Goal: Task Accomplishment & Management: Manage account settings

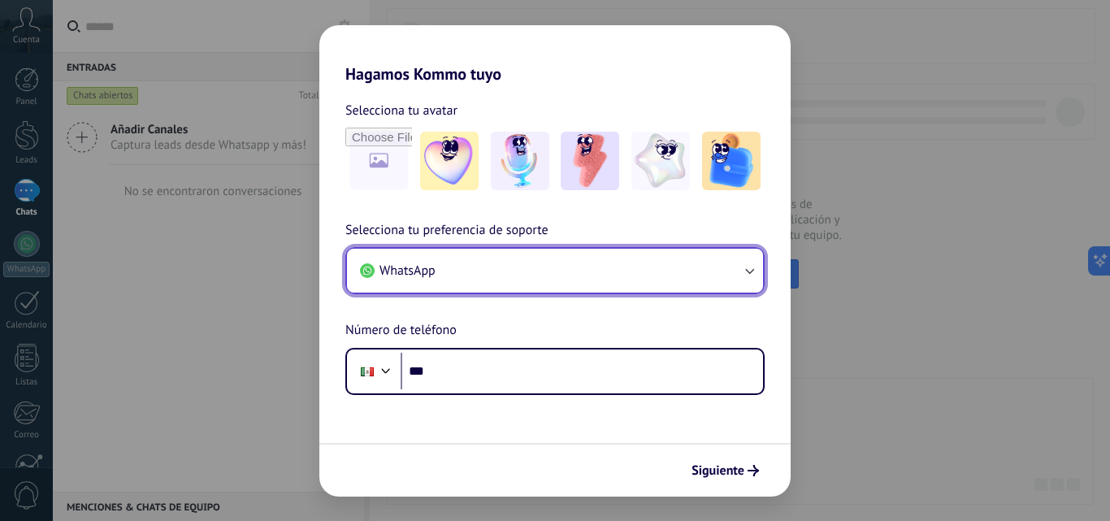
click at [753, 267] on icon "button" at bounding box center [749, 271] width 16 height 16
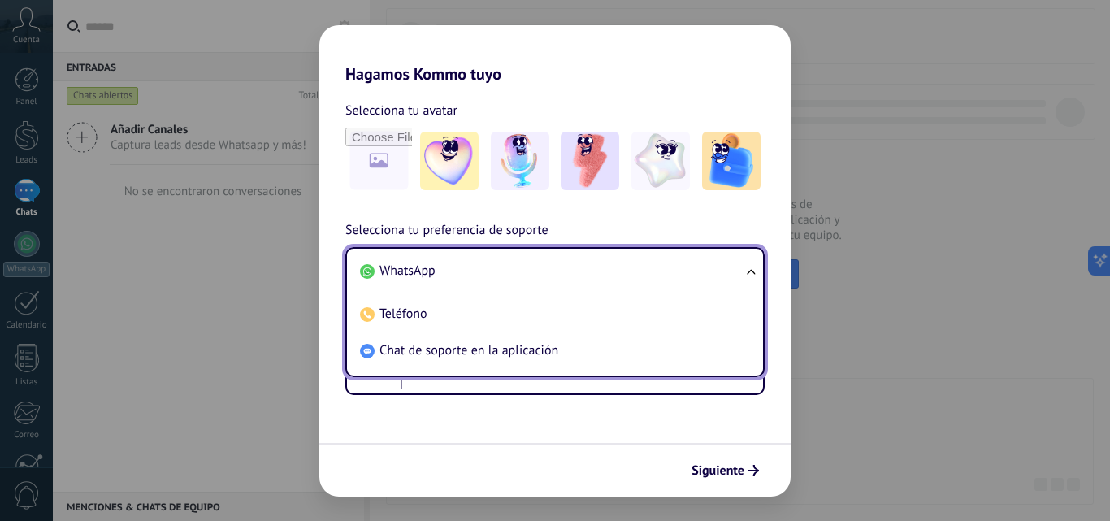
click at [753, 267] on ul "WhatsApp Teléfono Chat de soporte en la aplicación" at bounding box center [554, 312] width 419 height 130
click at [689, 418] on form "Selecciona tu avatar Selecciona tu preferencia de soporte WhatsApp WhatsApp Tel…" at bounding box center [554, 290] width 471 height 413
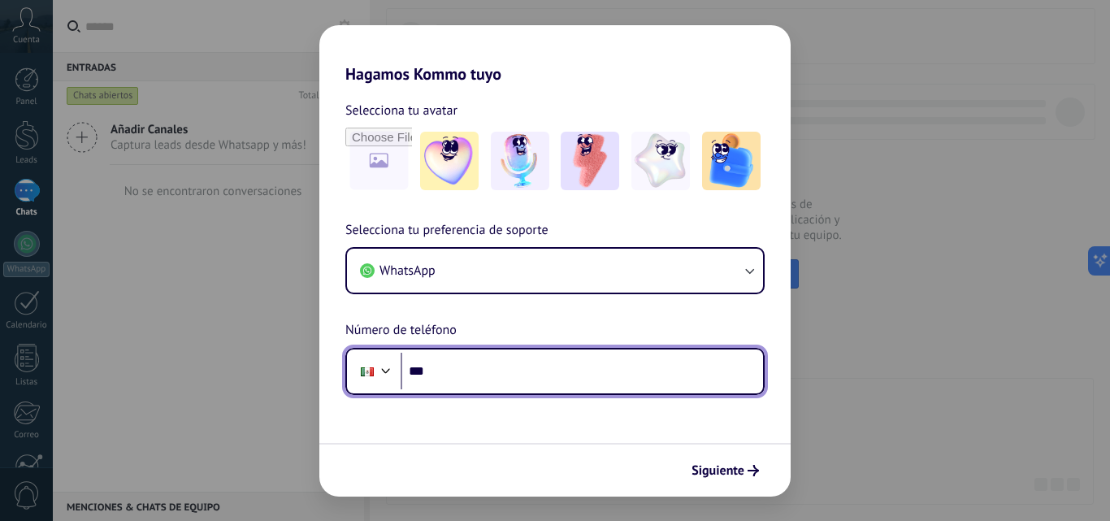
click at [605, 371] on input "***" at bounding box center [582, 371] width 362 height 37
type input "**********"
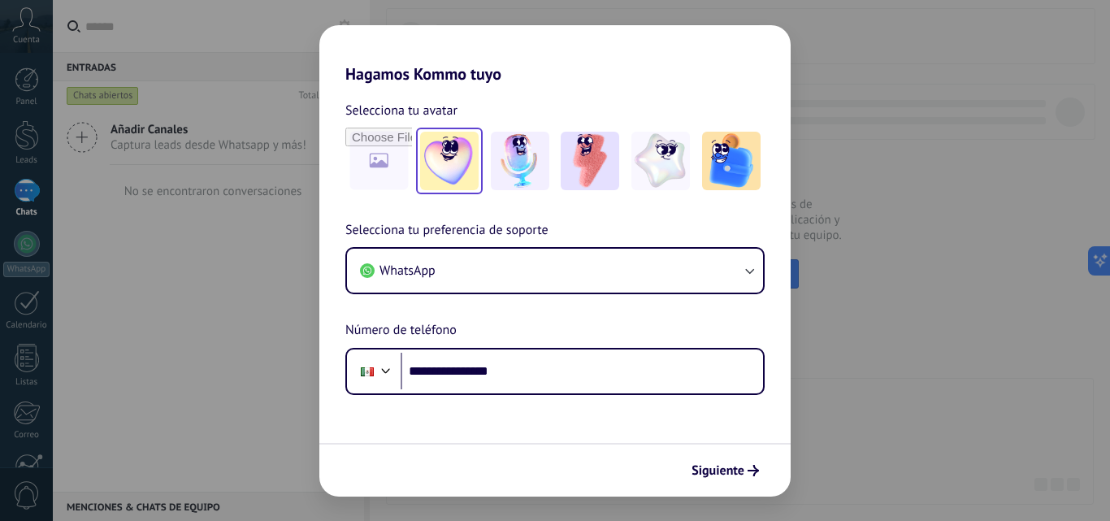
click at [449, 159] on img at bounding box center [449, 161] width 59 height 59
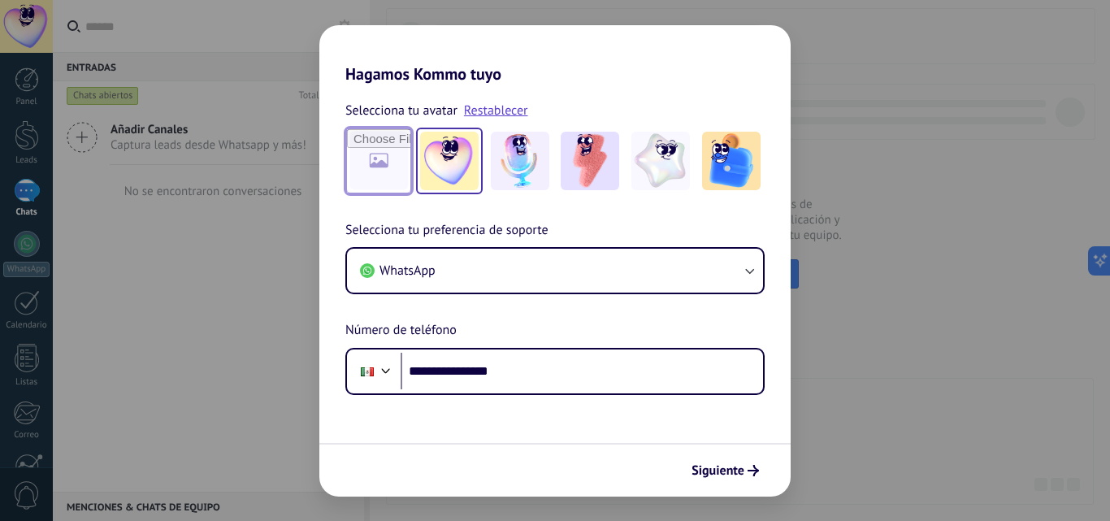
click at [380, 144] on input "file" at bounding box center [378, 160] width 63 height 63
click at [375, 150] on input "file" at bounding box center [378, 160] width 63 height 63
type input "**********"
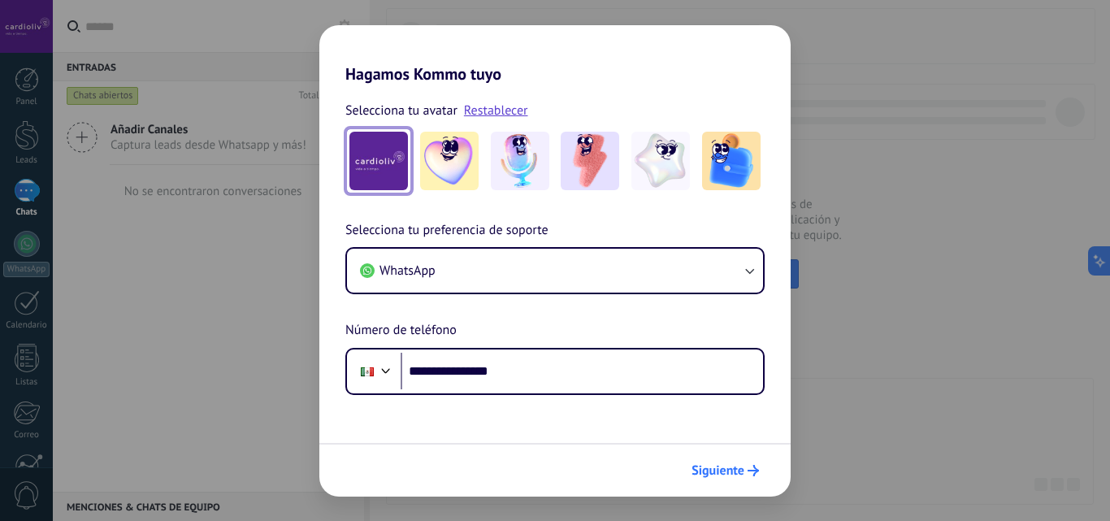
click at [728, 465] on span "Siguiente" at bounding box center [718, 470] width 53 height 11
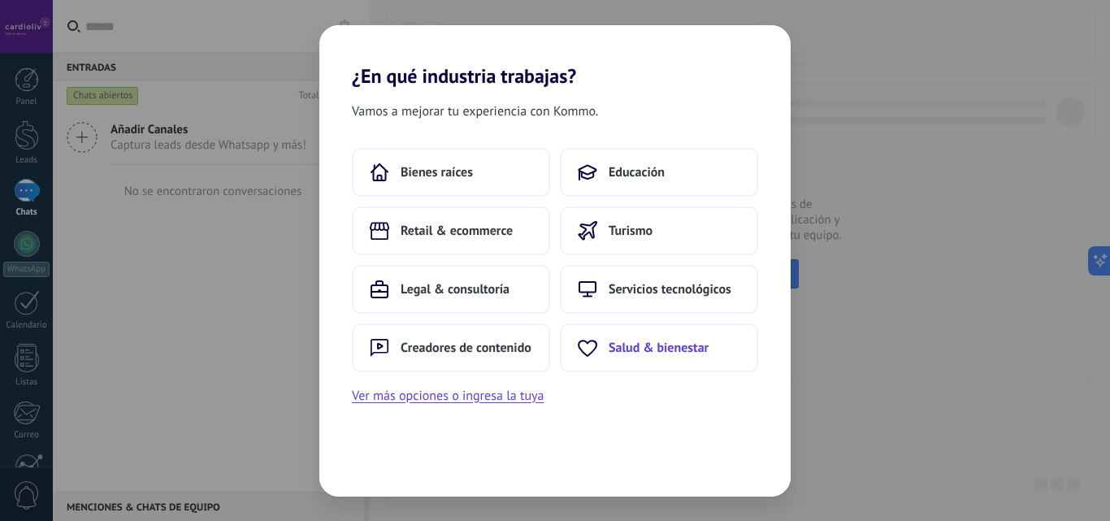
click at [687, 350] on span "Salud & bienestar" at bounding box center [659, 348] width 100 height 16
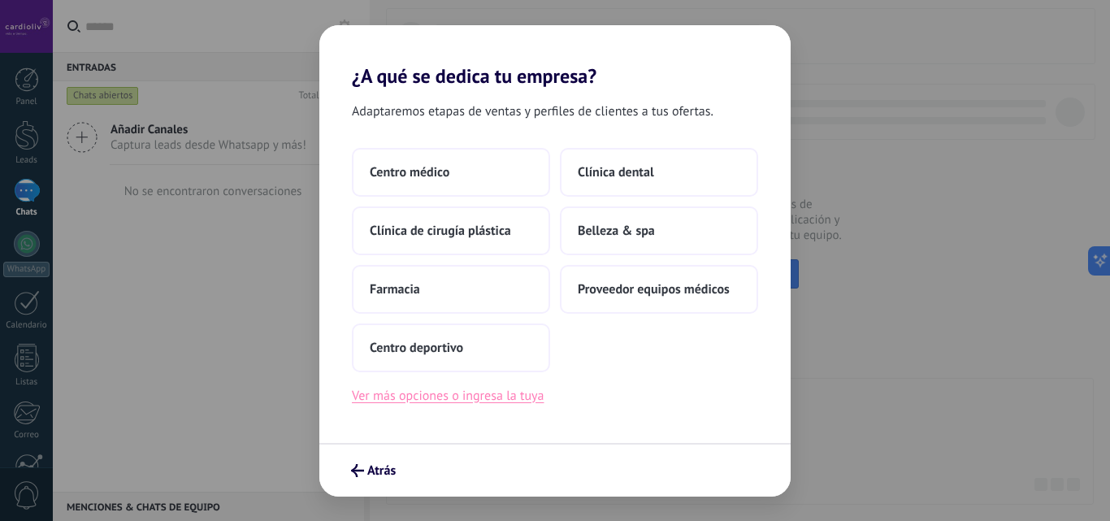
click at [492, 393] on button "Ver más opciones o ingresa la tuya" at bounding box center [448, 395] width 192 height 21
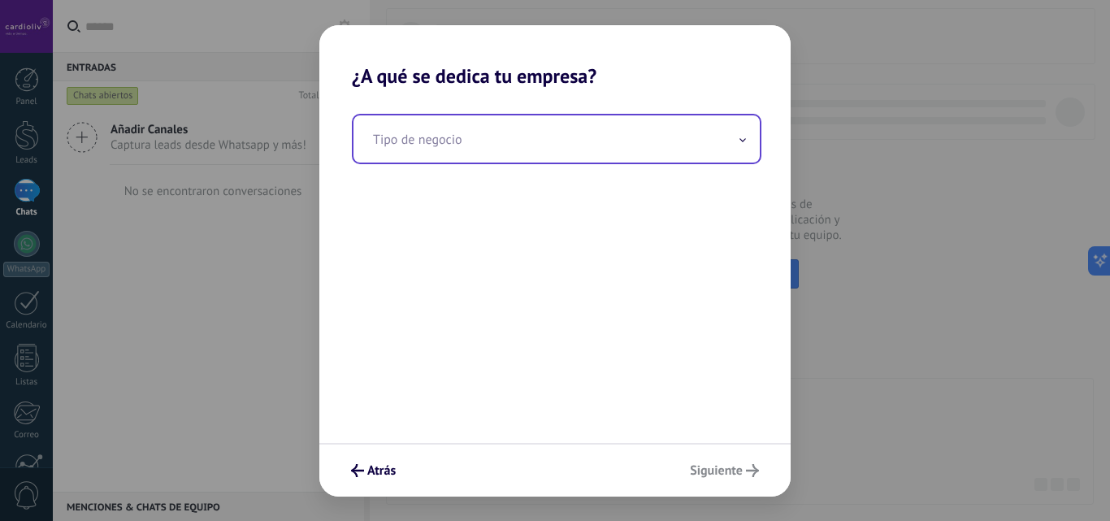
click at [744, 142] on icon at bounding box center [743, 140] width 7 height 4
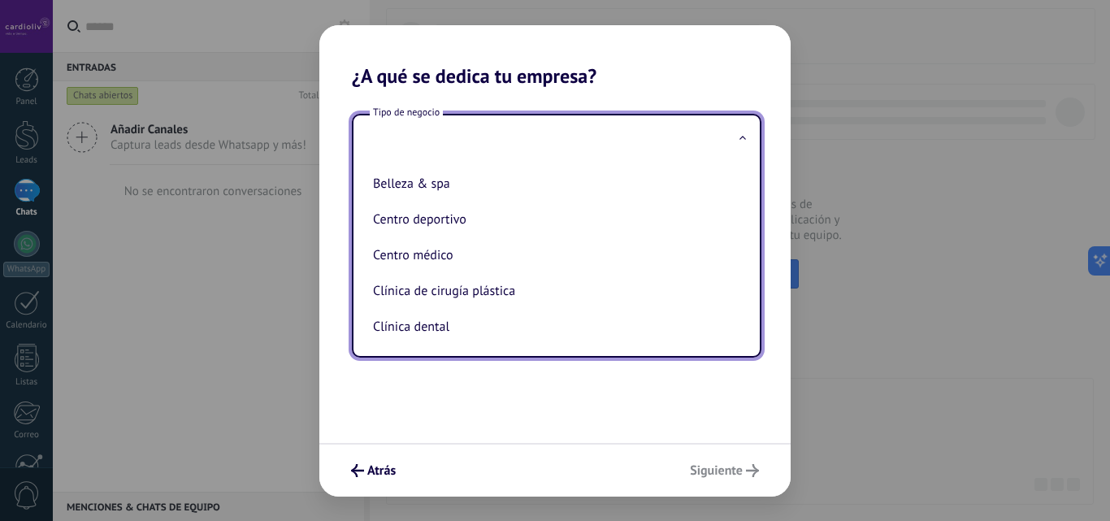
click at [618, 138] on input "text" at bounding box center [557, 138] width 406 height 47
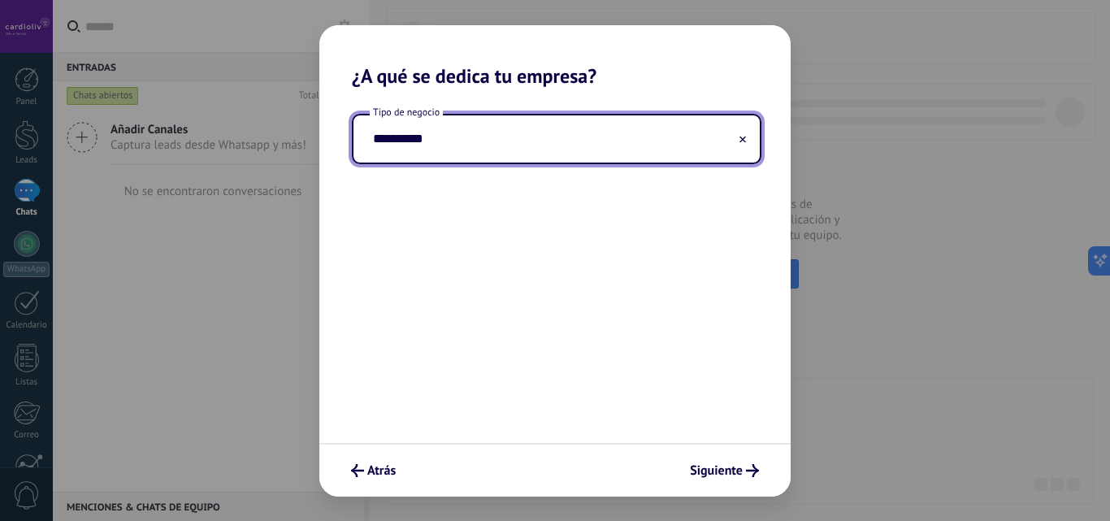
click at [743, 143] on div "**********" at bounding box center [557, 138] width 406 height 47
type input "**********"
click at [743, 143] on button at bounding box center [743, 138] width 8 height 15
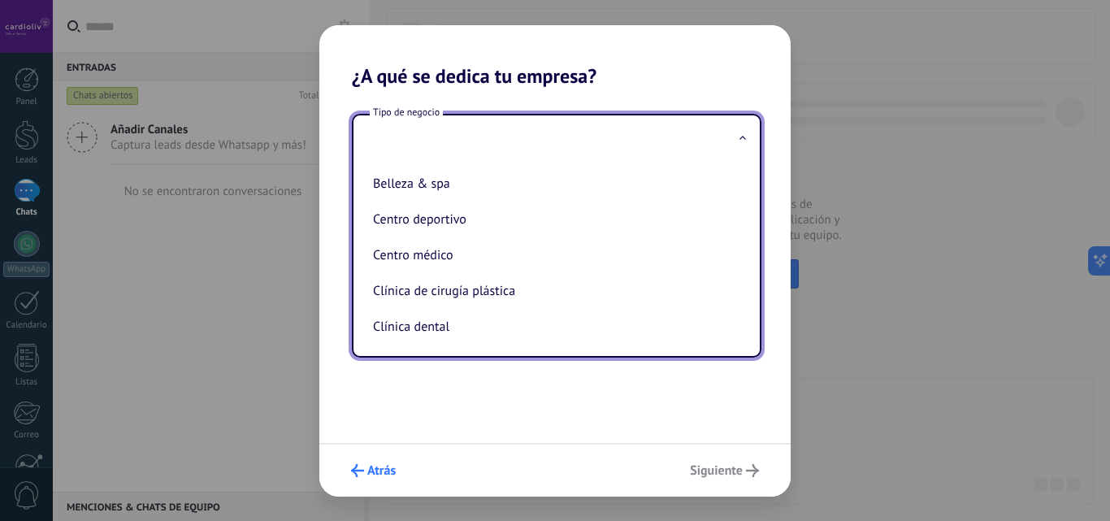
click at [384, 475] on span "Atrás" at bounding box center [381, 470] width 28 height 11
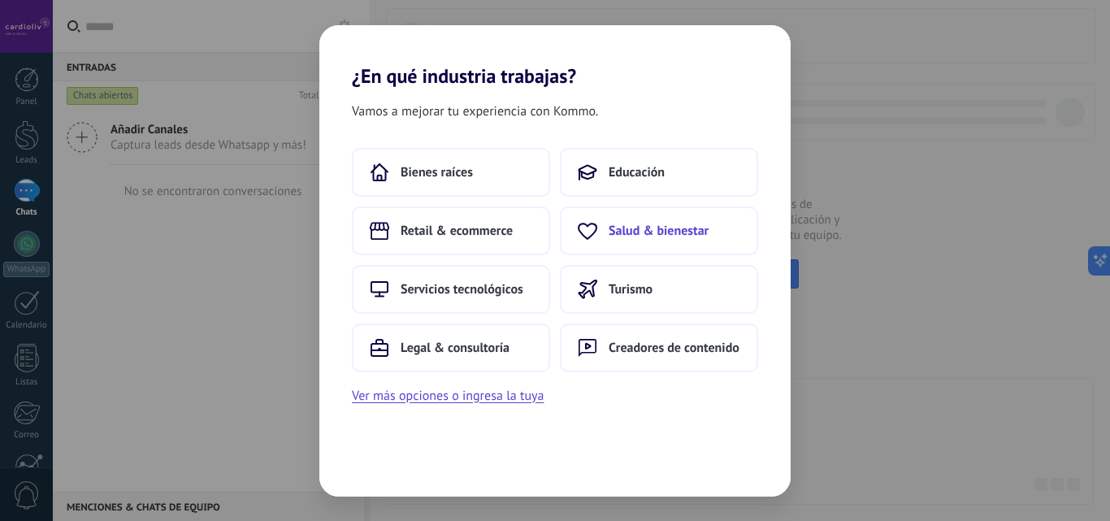
click at [647, 236] on span "Salud & bienestar" at bounding box center [659, 231] width 100 height 16
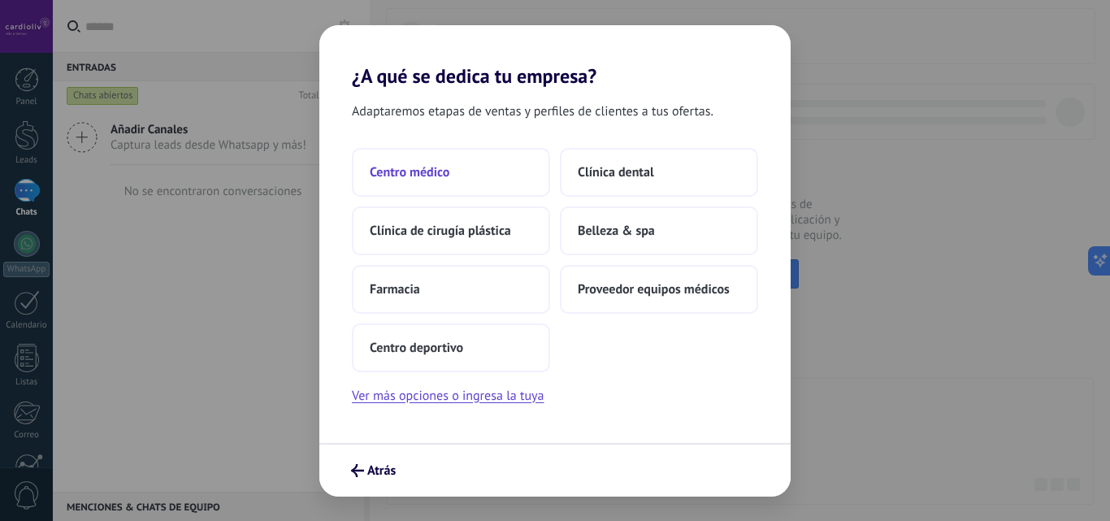
click at [422, 169] on span "Centro médico" at bounding box center [410, 172] width 80 height 16
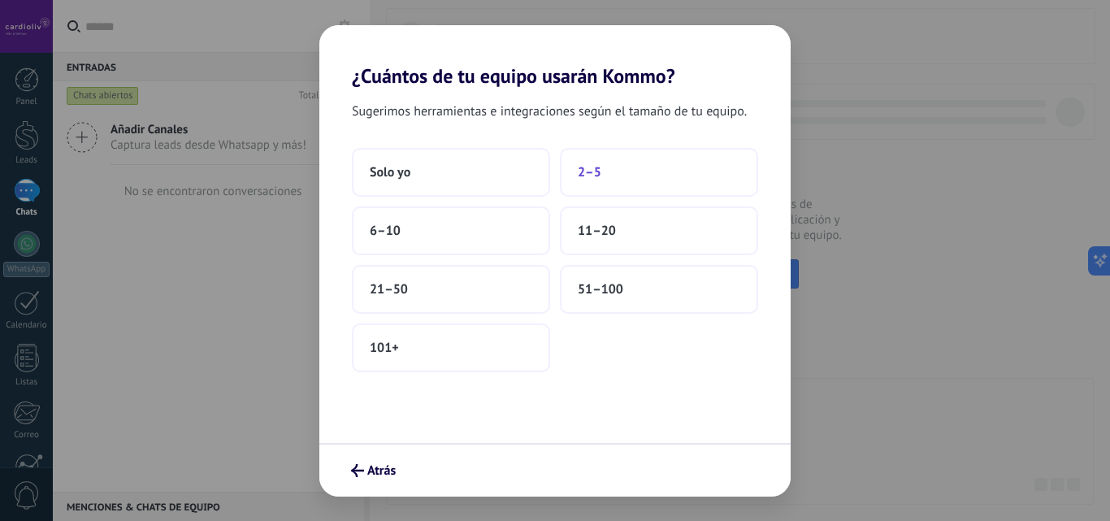
click at [591, 177] on span "2–5" at bounding box center [590, 172] width 24 height 16
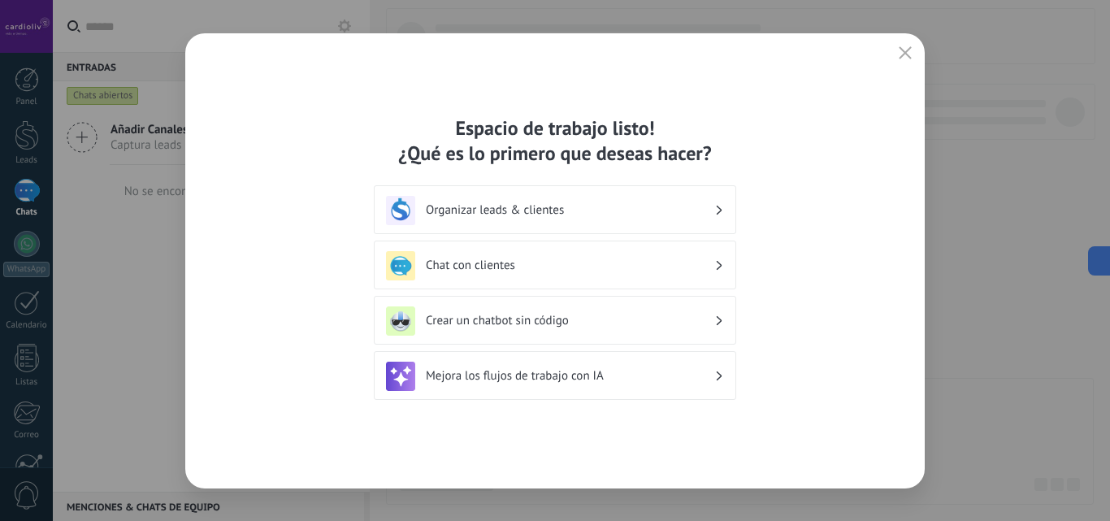
click at [718, 259] on div "Chat con clientes" at bounding box center [555, 265] width 338 height 29
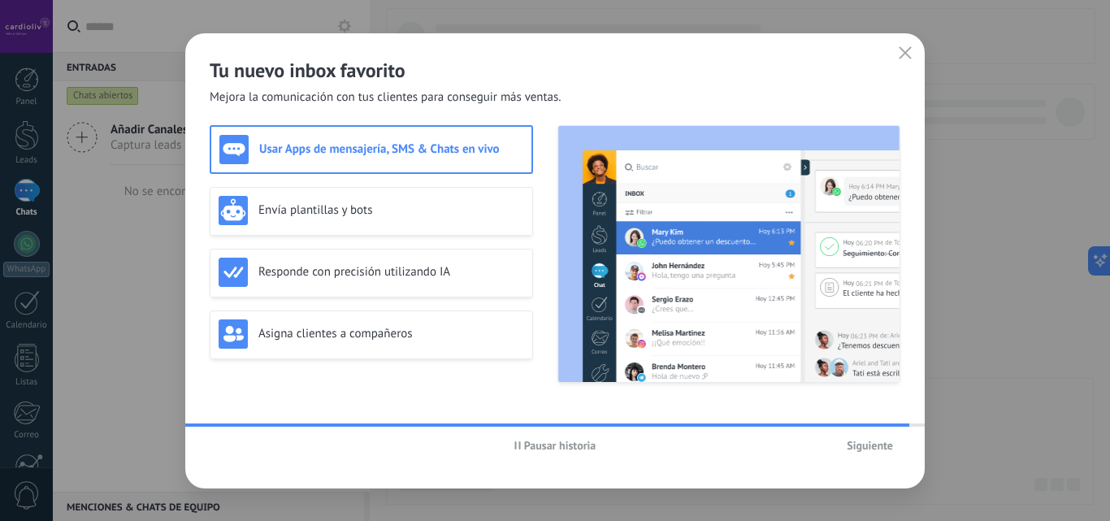
click at [871, 446] on span "Siguiente" at bounding box center [870, 445] width 46 height 11
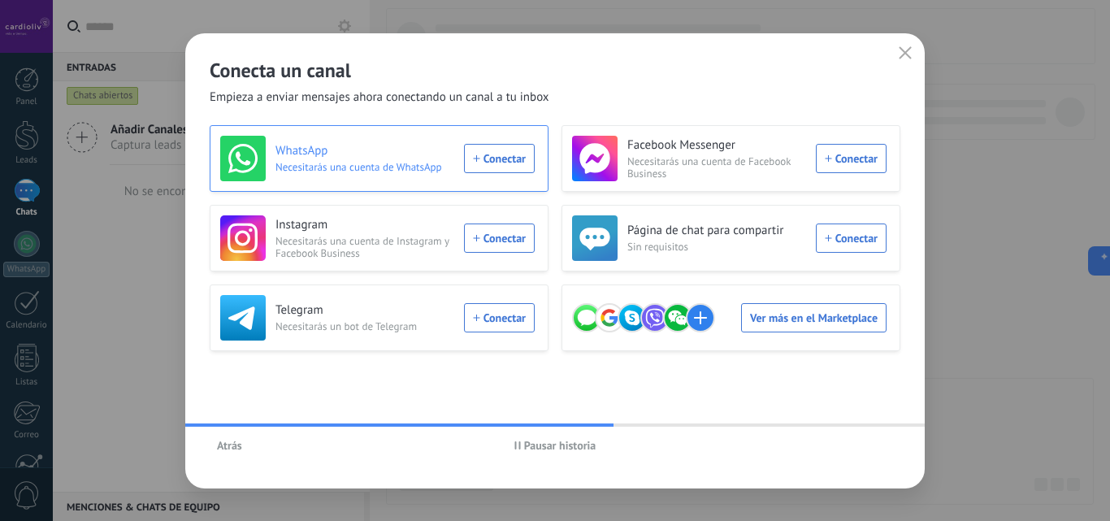
click at [513, 159] on div "WhatsApp Necesitarás una cuenta de WhatsApp Conectar" at bounding box center [377, 159] width 315 height 46
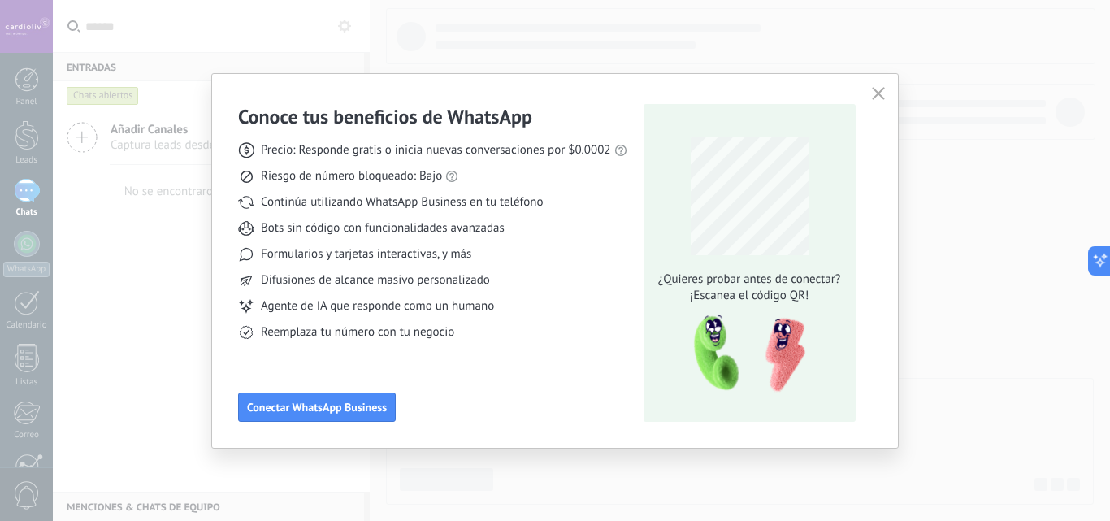
click at [877, 98] on icon "button" at bounding box center [878, 93] width 13 height 13
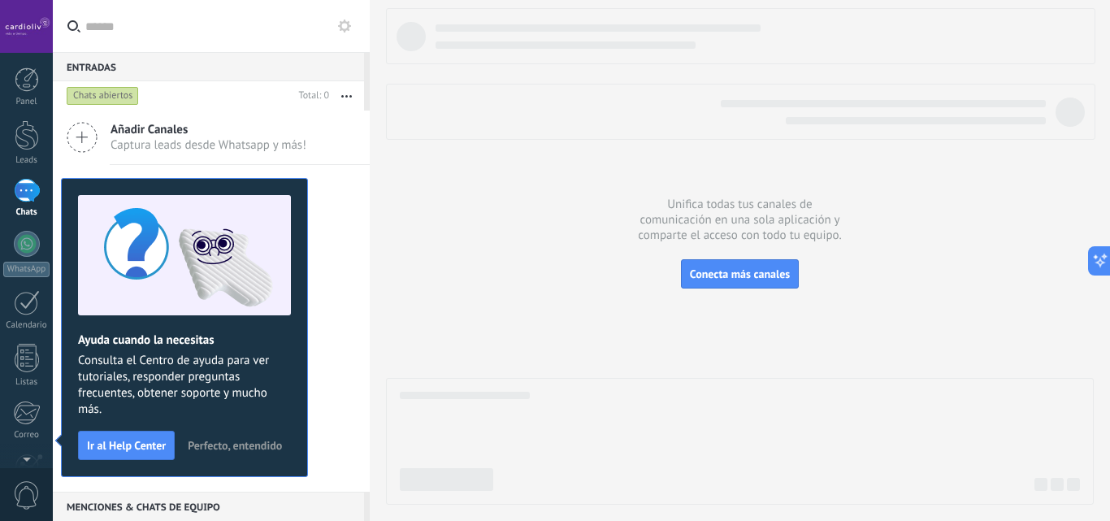
click at [23, 24] on div at bounding box center [26, 26] width 53 height 53
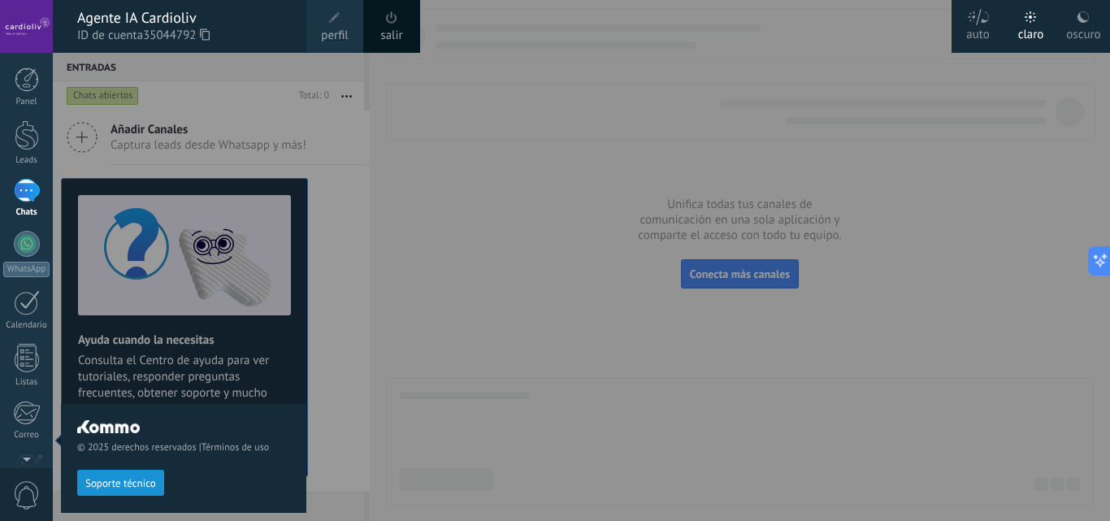
click at [446, 280] on div at bounding box center [608, 260] width 1110 height 521
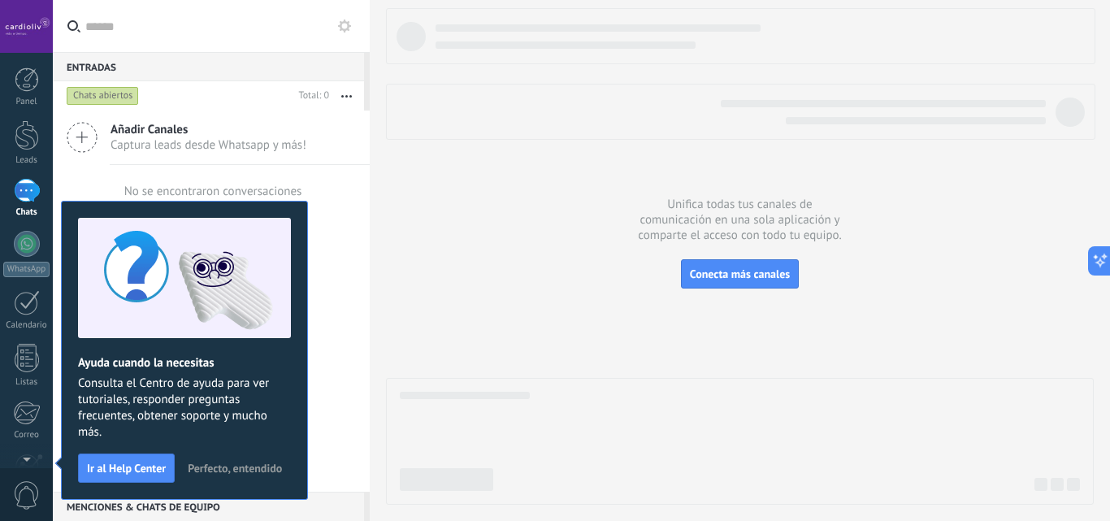
click at [348, 21] on icon at bounding box center [344, 26] width 13 height 13
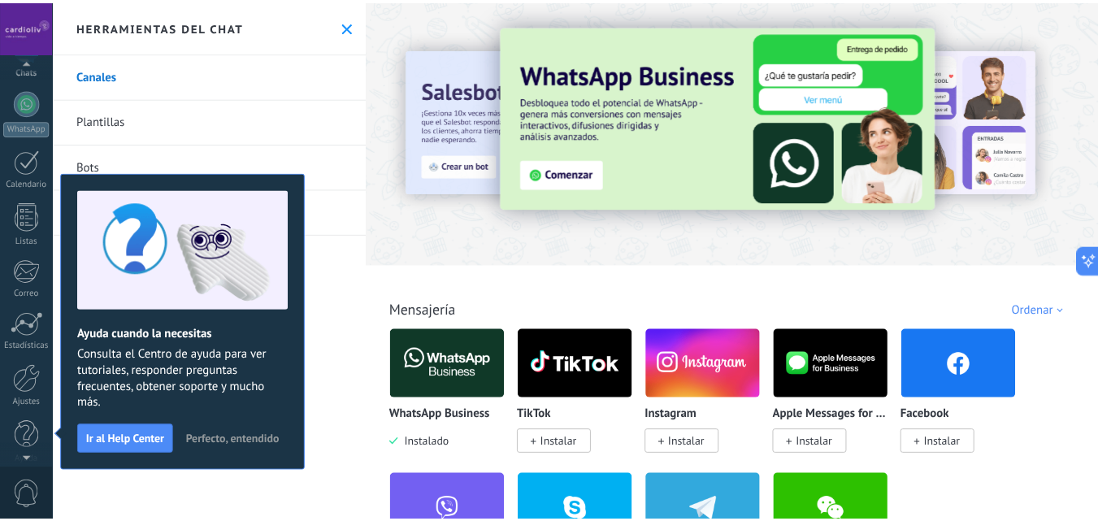
scroll to position [155, 0]
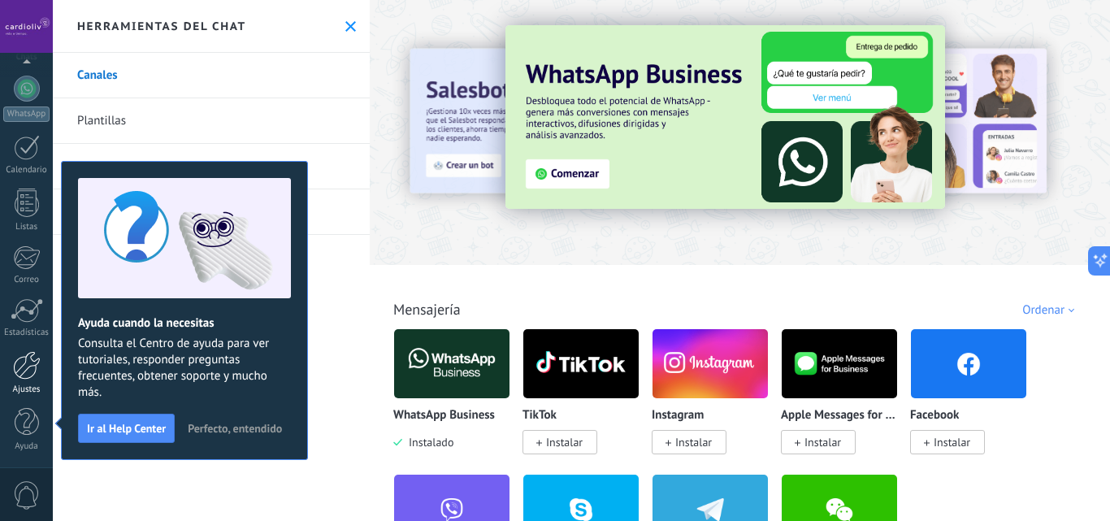
click at [23, 372] on div at bounding box center [27, 365] width 28 height 28
